Goal: Information Seeking & Learning: Compare options

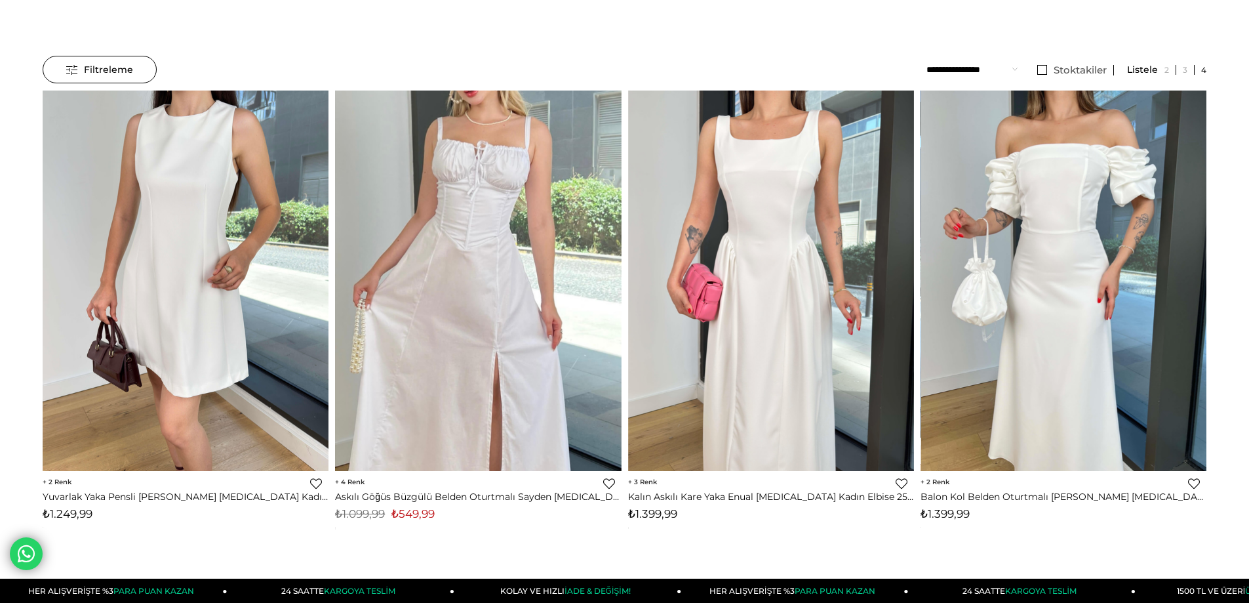
scroll to position [66, 0]
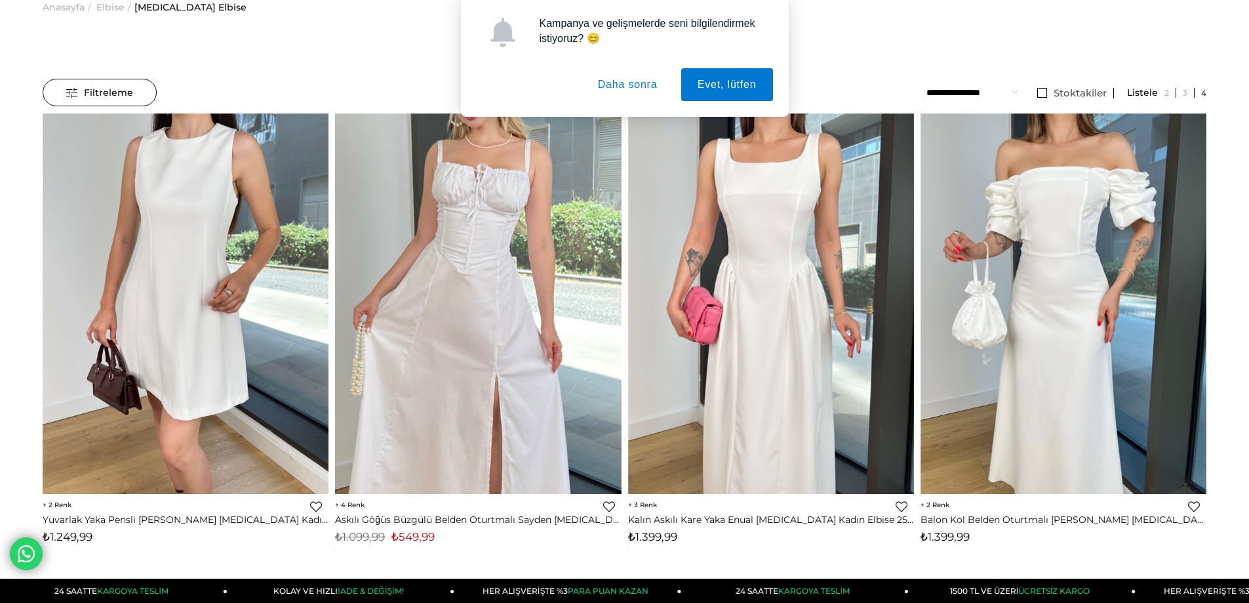
click at [616, 82] on button "Daha sonra" at bounding box center [628, 84] width 92 height 33
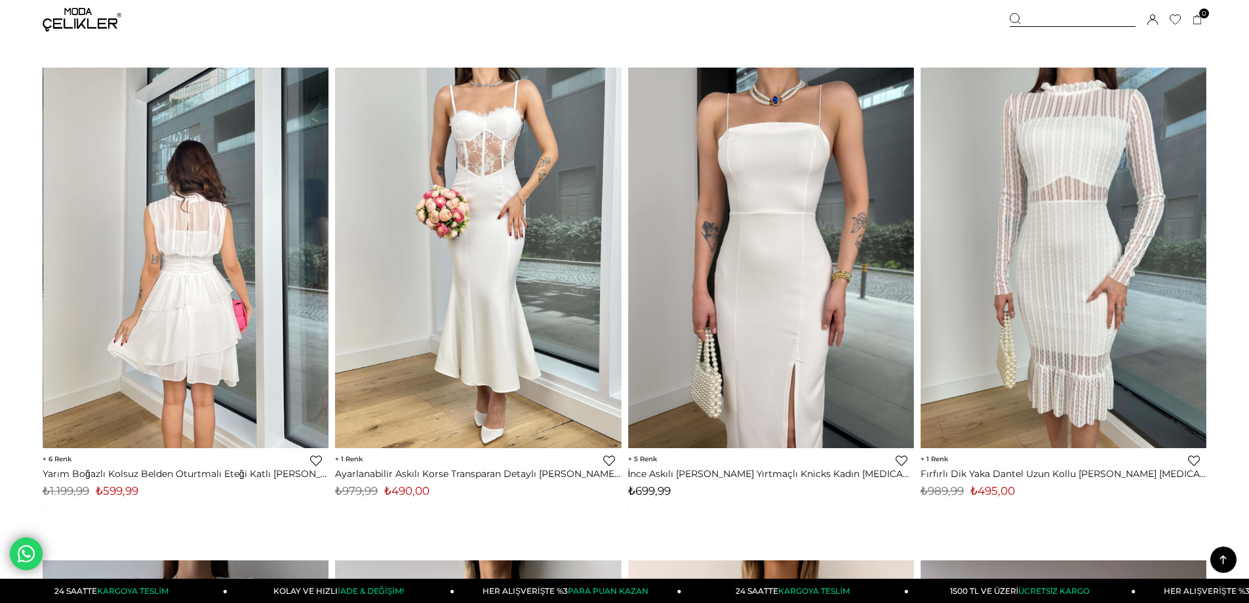
scroll to position [4066, 0]
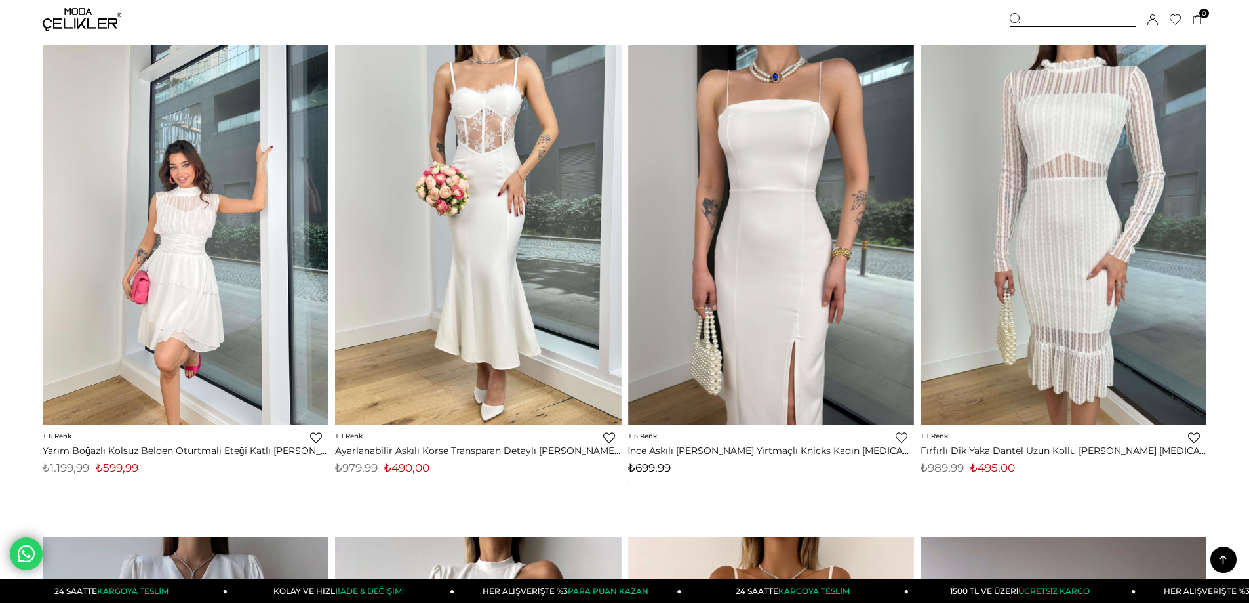
click at [203, 246] on img at bounding box center [186, 234] width 286 height 381
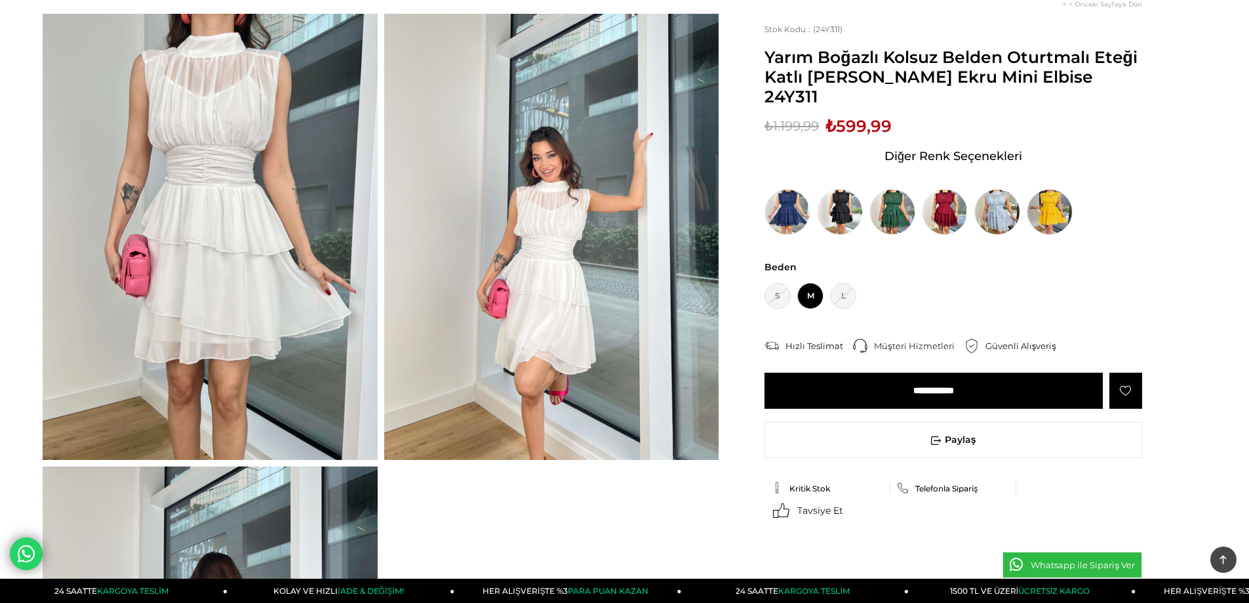
scroll to position [66, 0]
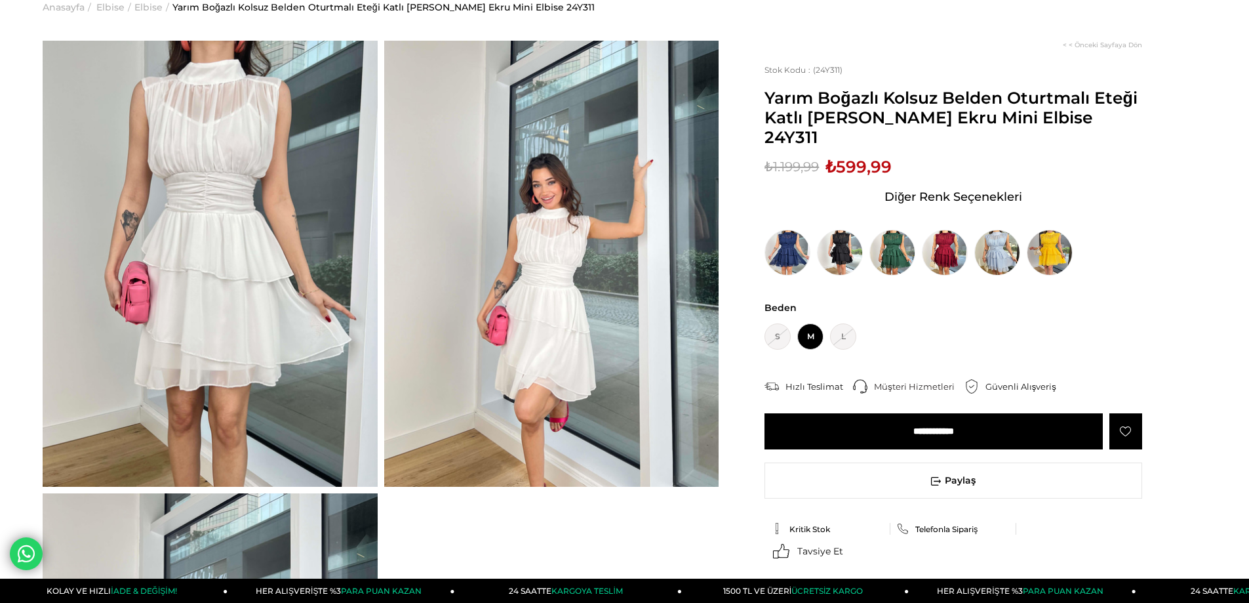
click at [262, 201] on img at bounding box center [210, 264] width 335 height 446
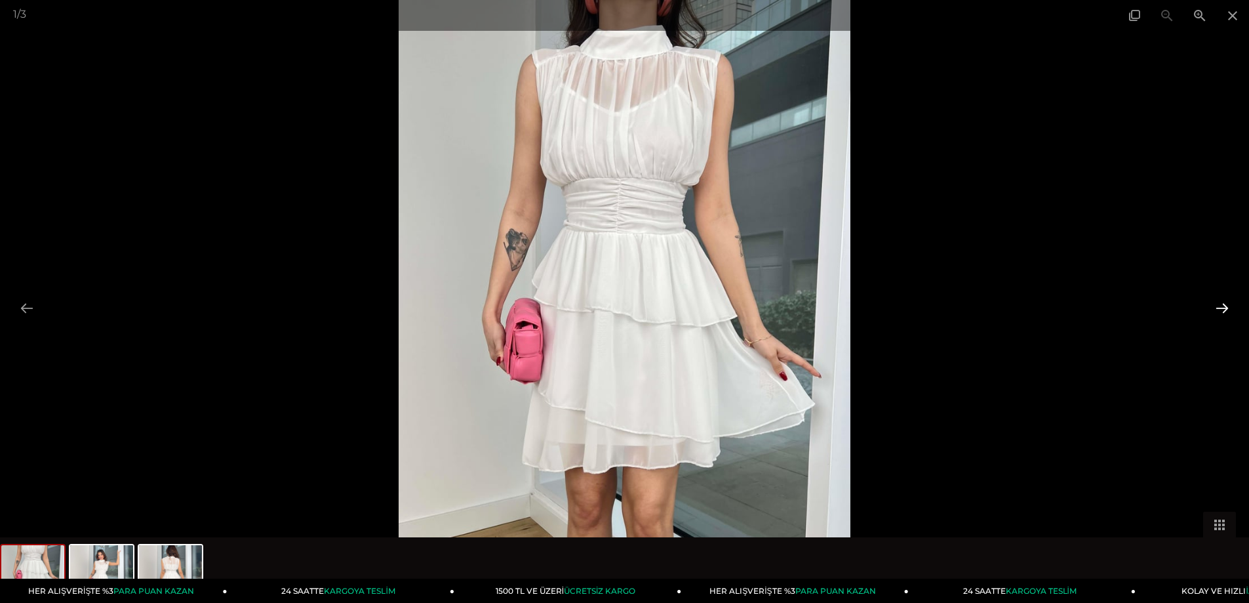
click at [1227, 305] on button at bounding box center [1223, 308] width 28 height 26
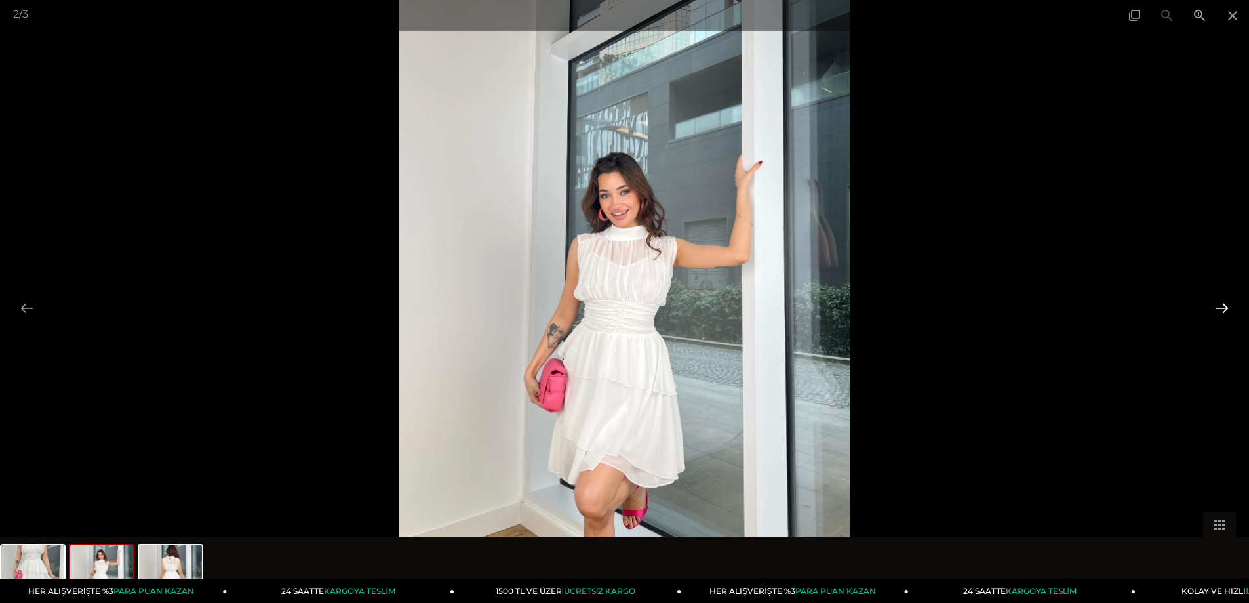
click at [1227, 305] on button at bounding box center [1223, 308] width 28 height 26
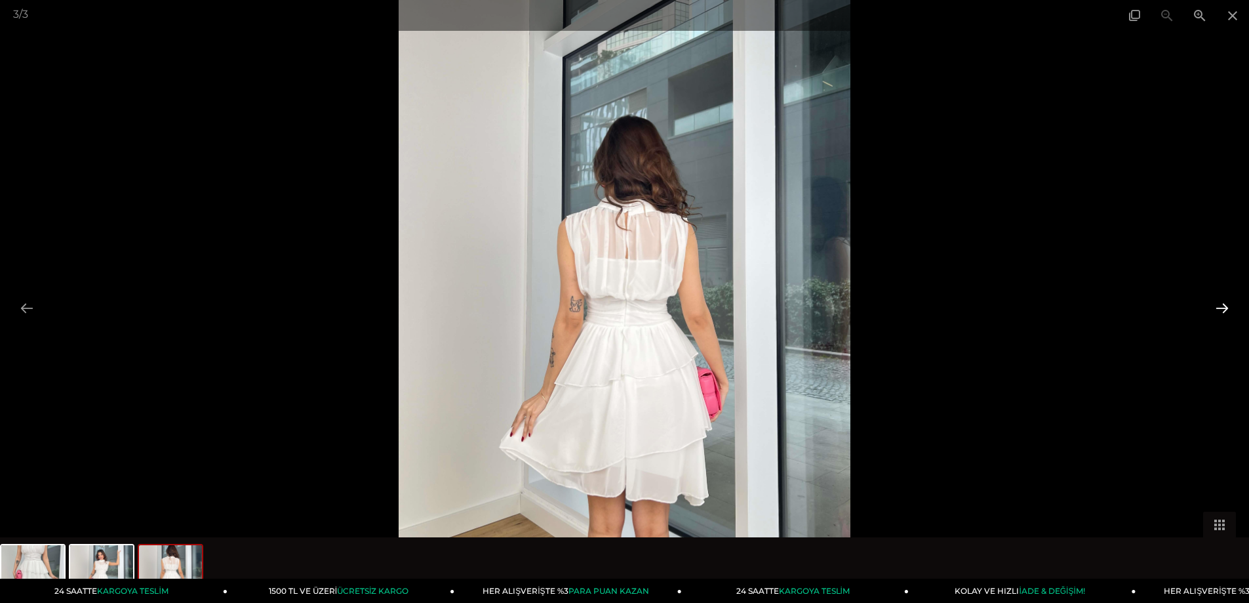
click at [1227, 305] on button at bounding box center [1223, 308] width 28 height 26
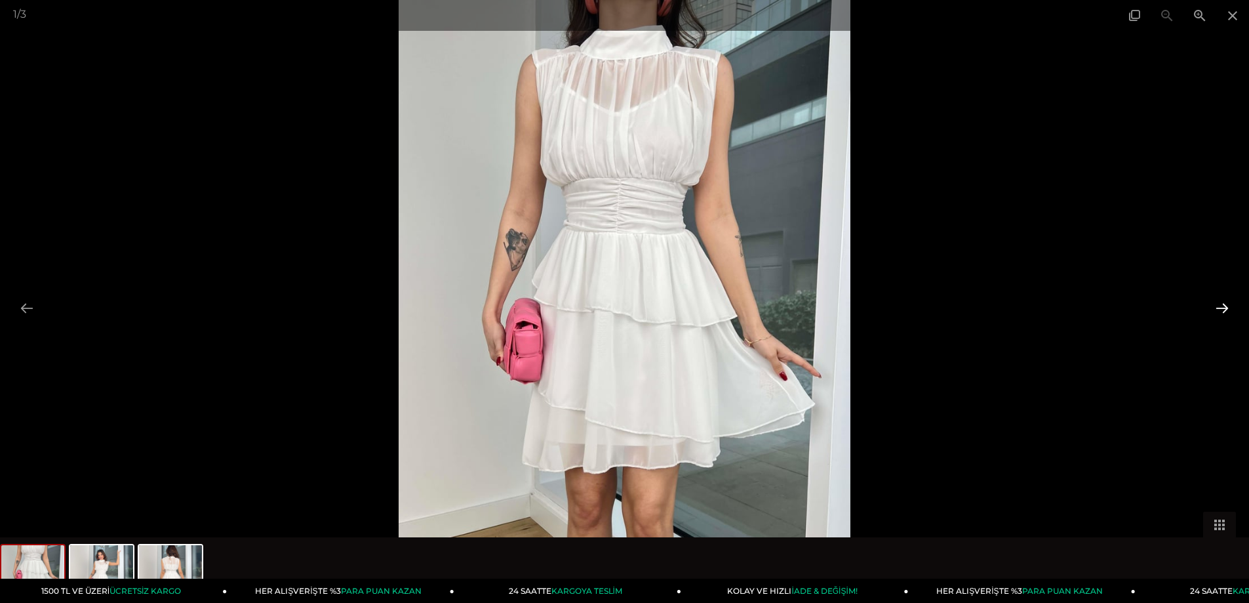
click at [1227, 305] on button at bounding box center [1223, 308] width 28 height 26
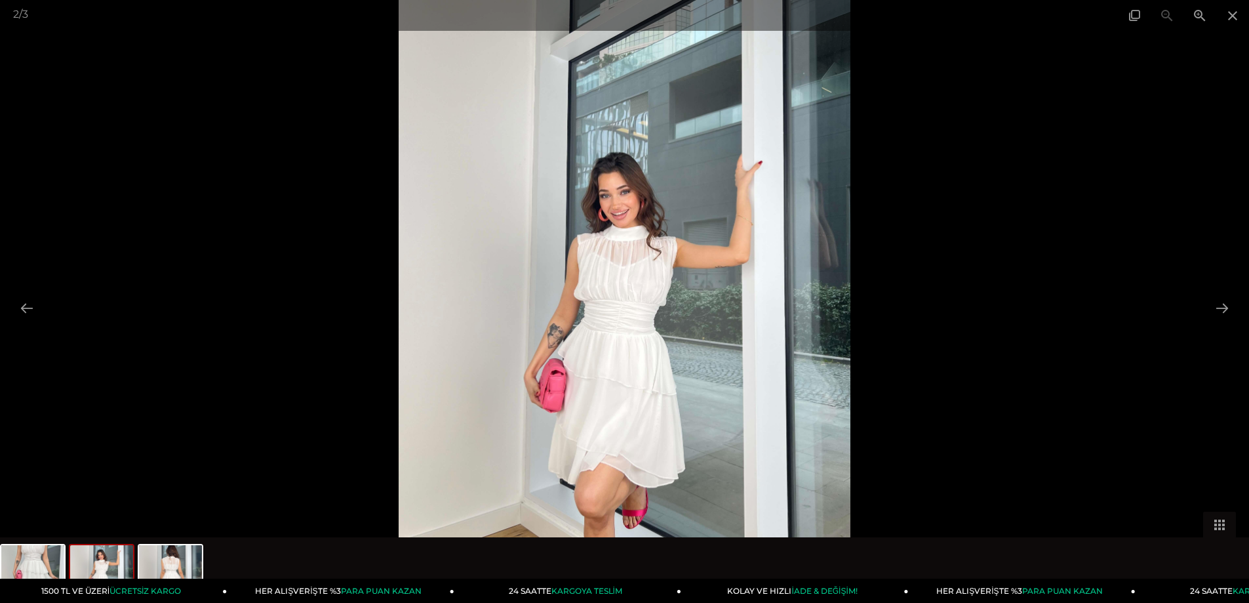
click at [1165, 277] on div at bounding box center [624, 301] width 1249 height 603
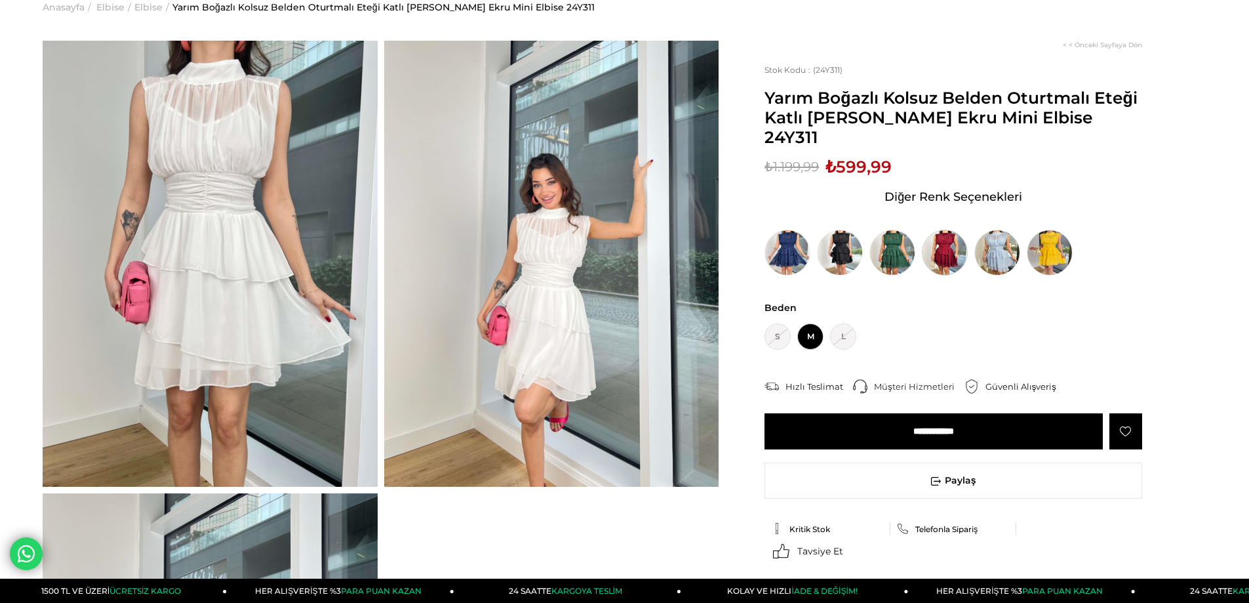
click at [949, 230] on img at bounding box center [945, 253] width 46 height 46
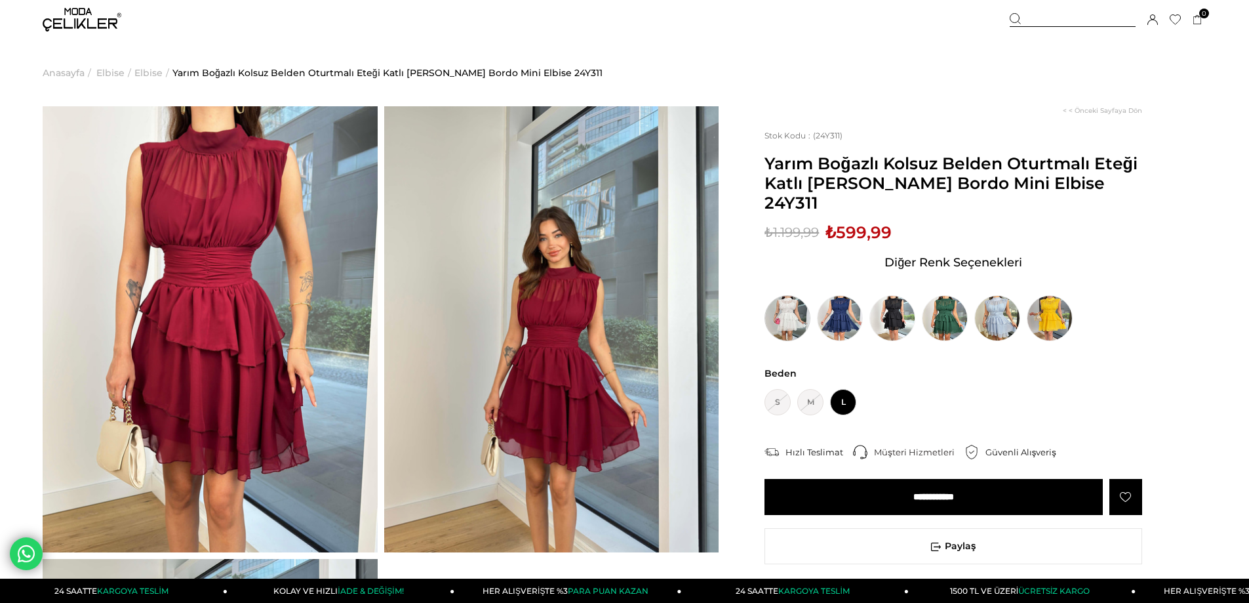
click at [785, 295] on img at bounding box center [788, 318] width 46 height 46
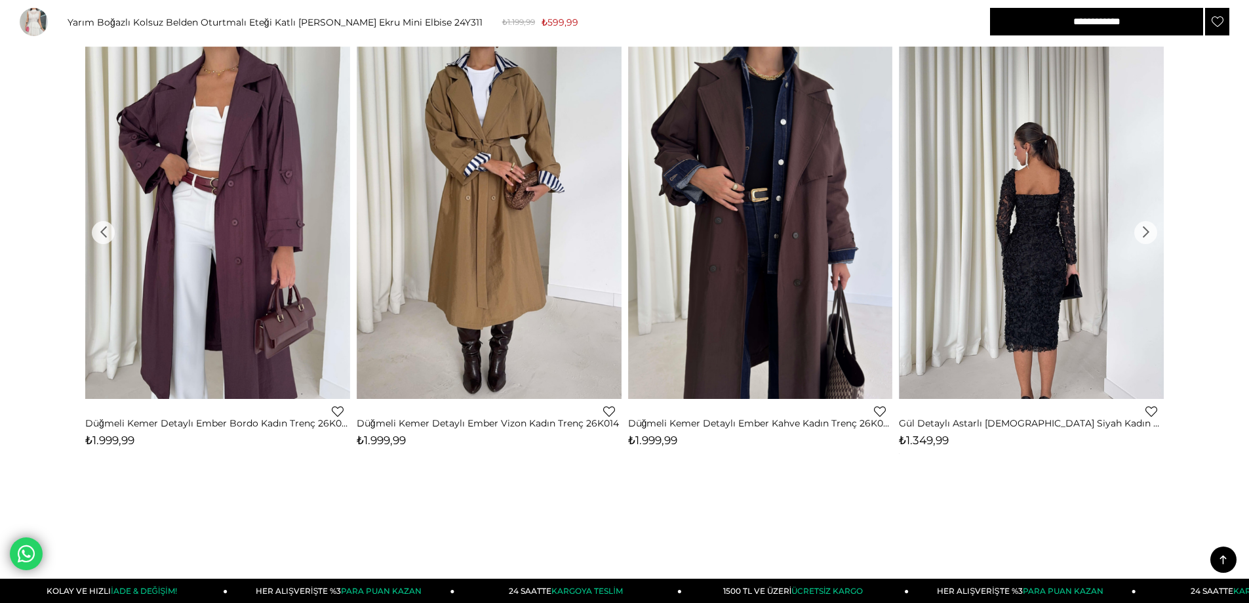
scroll to position [1566, 0]
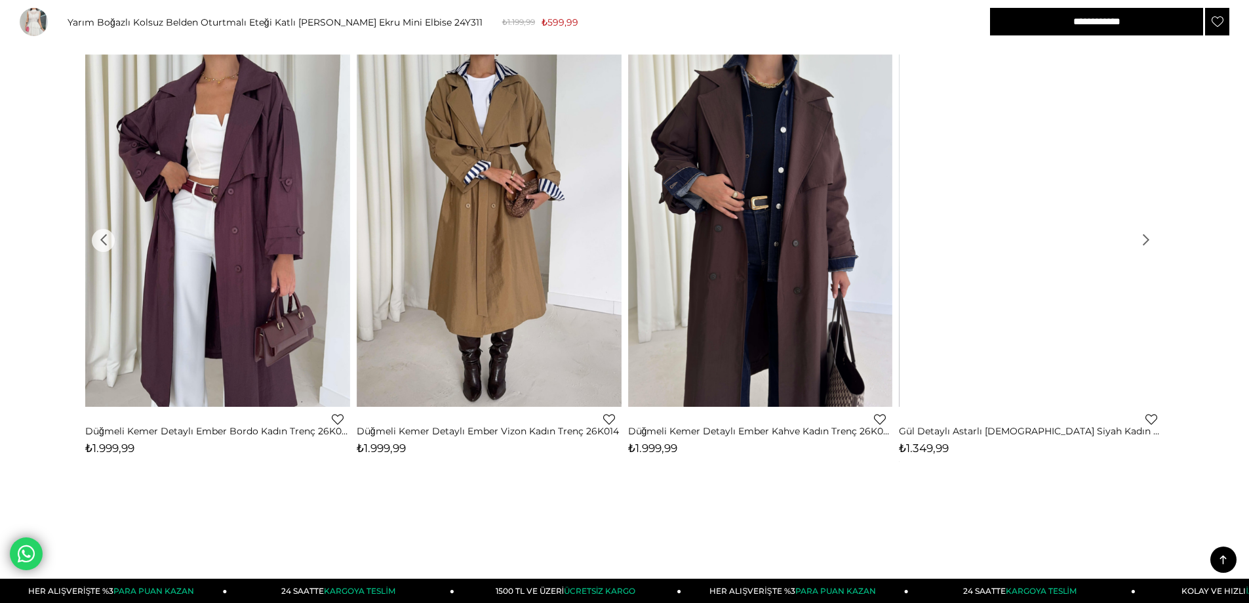
click at [1148, 226] on div at bounding box center [634, 230] width 1059 height 352
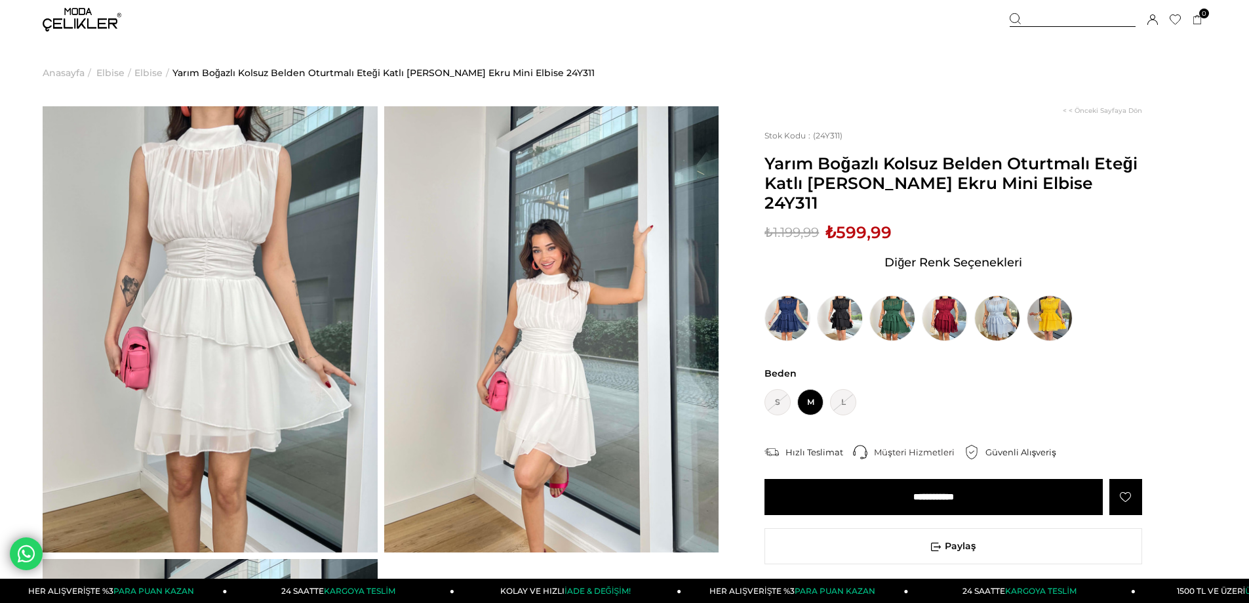
scroll to position [38, 0]
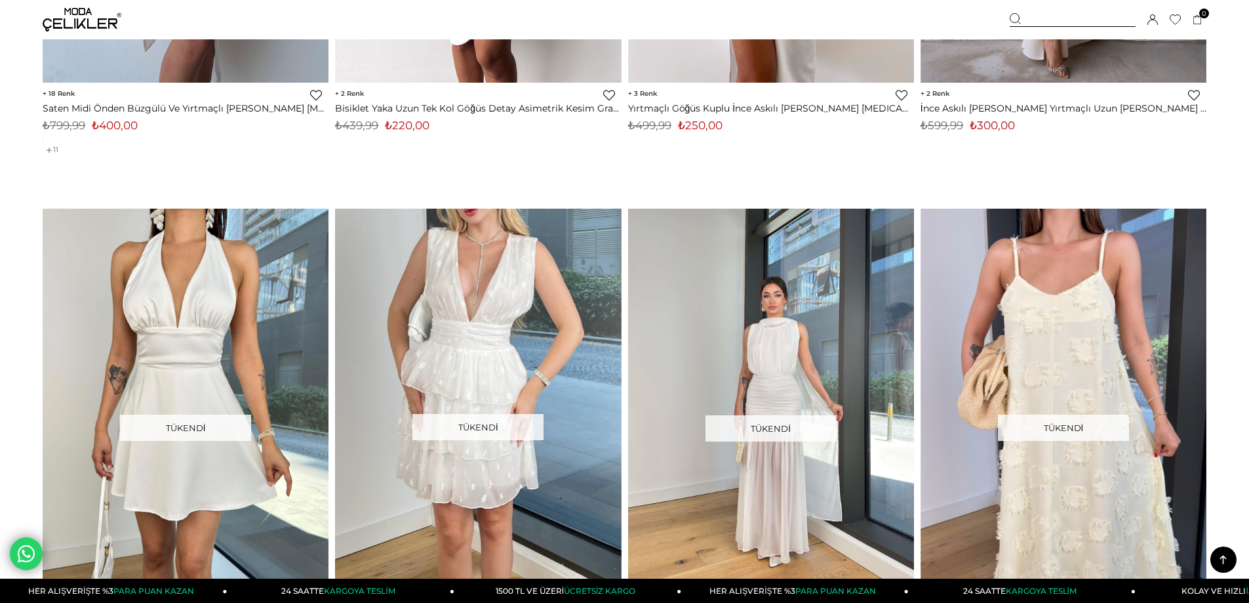
scroll to position [4897, 0]
